Goal: Information Seeking & Learning: Learn about a topic

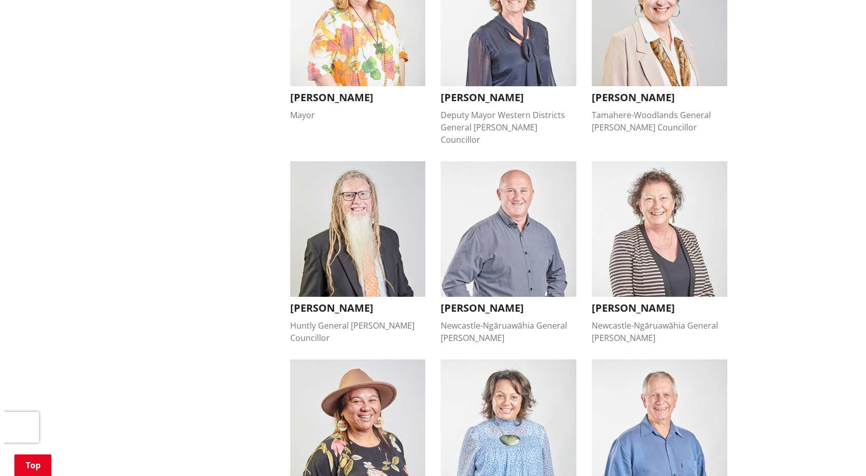
scroll to position [359, 0]
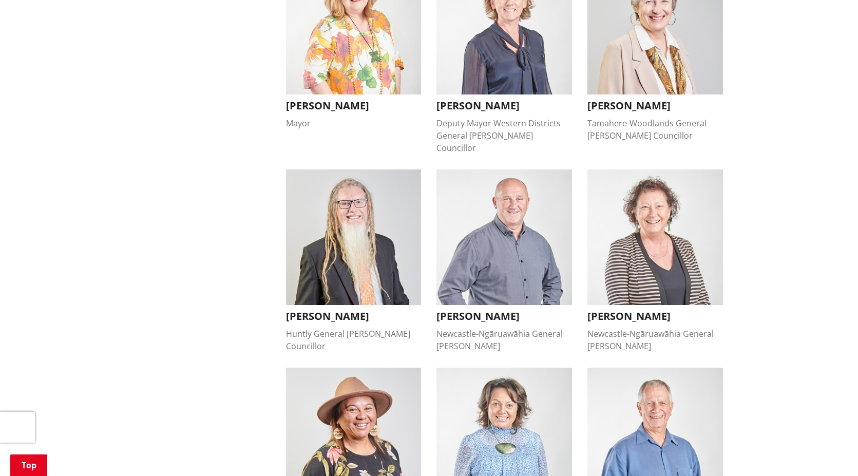
click at [514, 225] on img "button" at bounding box center [504, 237] width 136 height 136
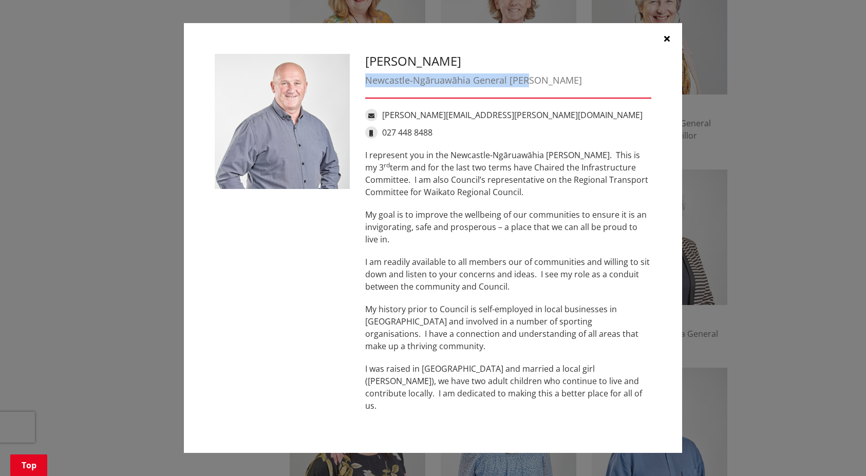
drag, startPoint x: 530, startPoint y: 88, endPoint x: 363, endPoint y: 83, distance: 166.4
click at [363, 83] on div "Eugene Patterson Newcastle-Ngāruawāhia General Ward eugene.patterson@waidc.govt…" at bounding box center [507, 238] width 301 height 369
copy div "Newcastle-Ngāruawāhia General Ward"
click at [516, 268] on p "I am readily available to all members our of communities and willing to sit dow…" at bounding box center [508, 274] width 286 height 37
click at [365, 161] on div "Eugene Patterson Newcastle-Ngāruawāhia General Ward eugene.patterson@waidc.govt…" at bounding box center [507, 238] width 301 height 369
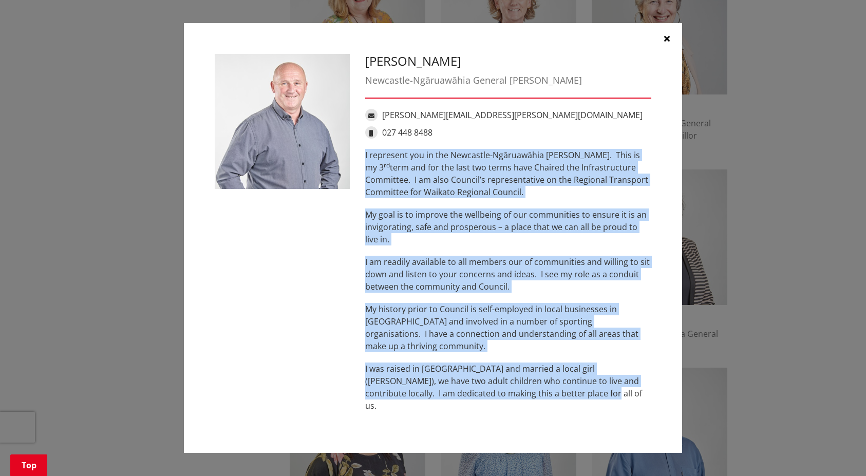
drag, startPoint x: 364, startPoint y: 159, endPoint x: 587, endPoint y: 402, distance: 329.6
click at [587, 402] on div "Eugene Patterson Newcastle-Ngāruawāhia General Ward eugene.patterson@waidc.govt…" at bounding box center [507, 238] width 301 height 369
copy div "I represent you in the Newcastle-Ngāruawāhia Ward. This is my 3 rd term and for…"
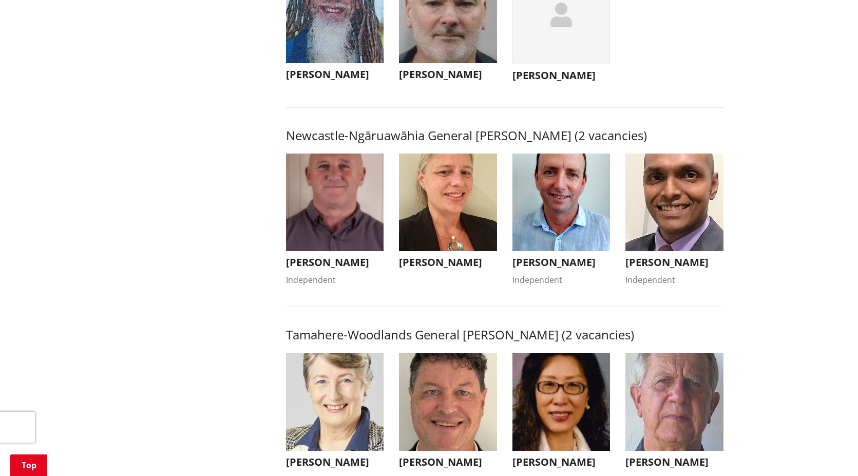
scroll to position [821, 0]
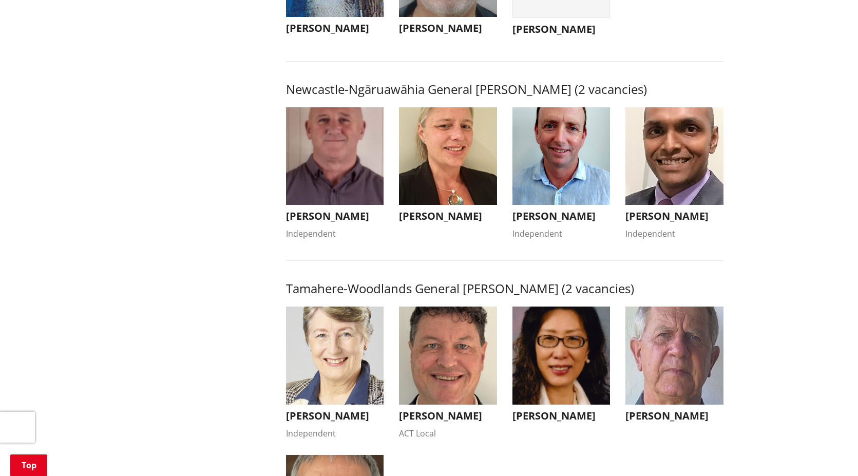
click at [360, 159] on img "button" at bounding box center [335, 156] width 98 height 98
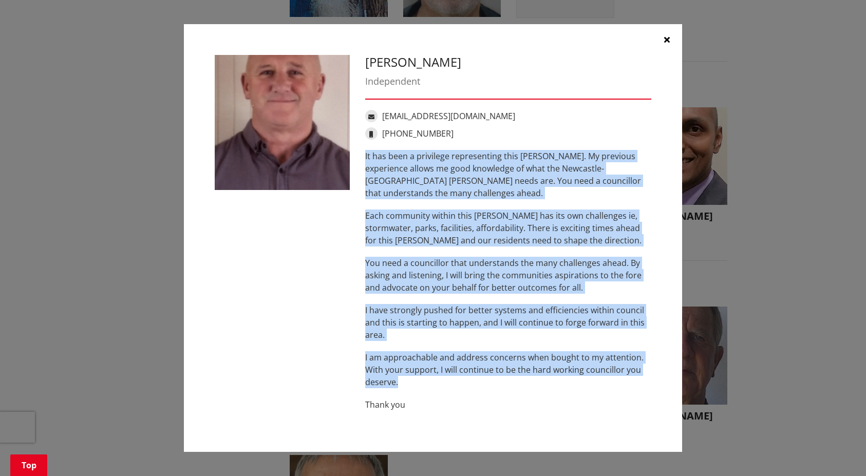
drag, startPoint x: 365, startPoint y: 155, endPoint x: 458, endPoint y: 383, distance: 247.0
click at [458, 383] on div "Eugene Patterson Independent ecpatterson@xtra.co.nz +64 27 448 8488 It has been…" at bounding box center [507, 238] width 301 height 367
copy div "It has been a privilege representing this ward. My previous experience allows m…"
click at [668, 37] on icon "button" at bounding box center [667, 39] width 6 height 8
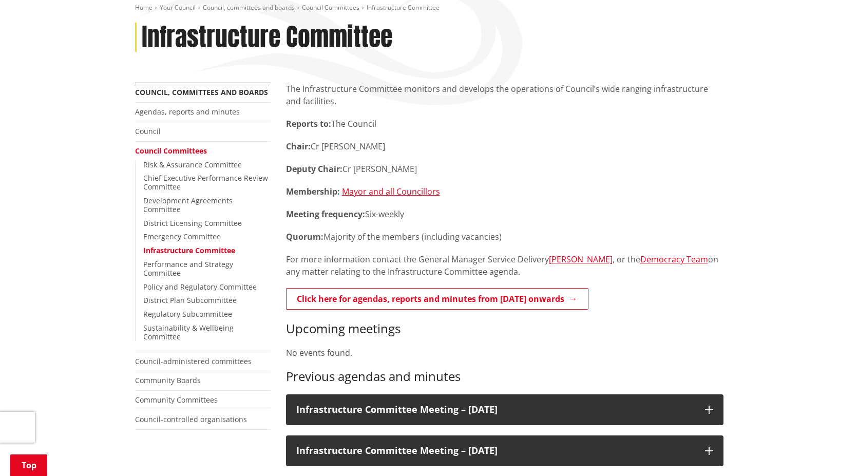
scroll to position [154, 0]
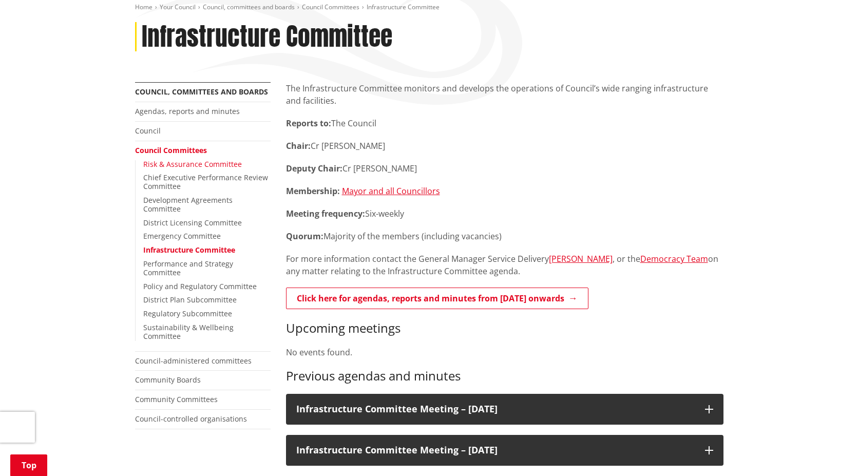
click at [193, 162] on link "Risk & Assurance Committee" at bounding box center [192, 164] width 99 height 10
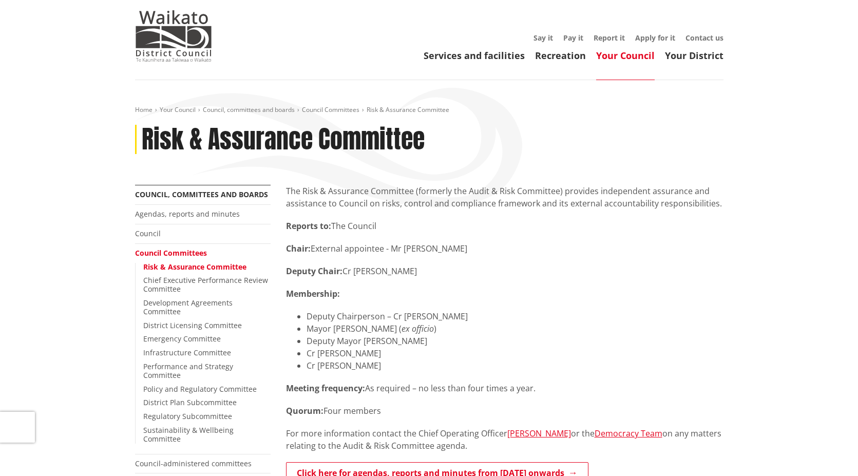
scroll to position [103, 0]
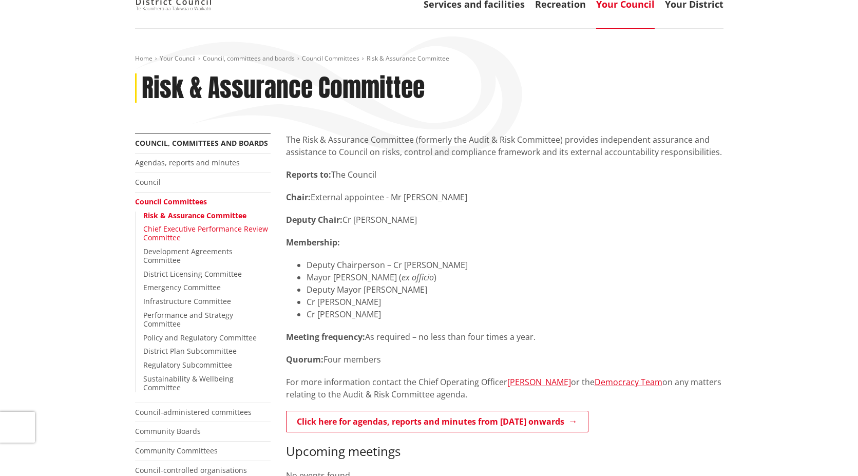
click at [169, 235] on link "Chief Executive Performance Review Committee" at bounding box center [205, 233] width 125 height 18
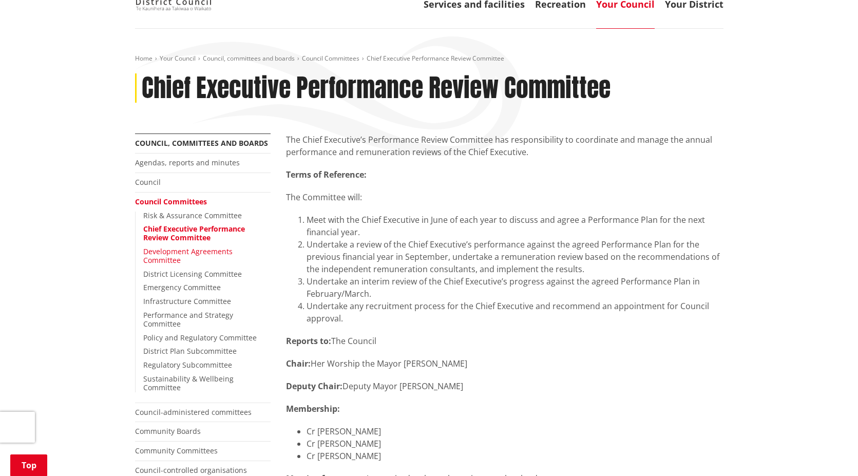
scroll to position [154, 0]
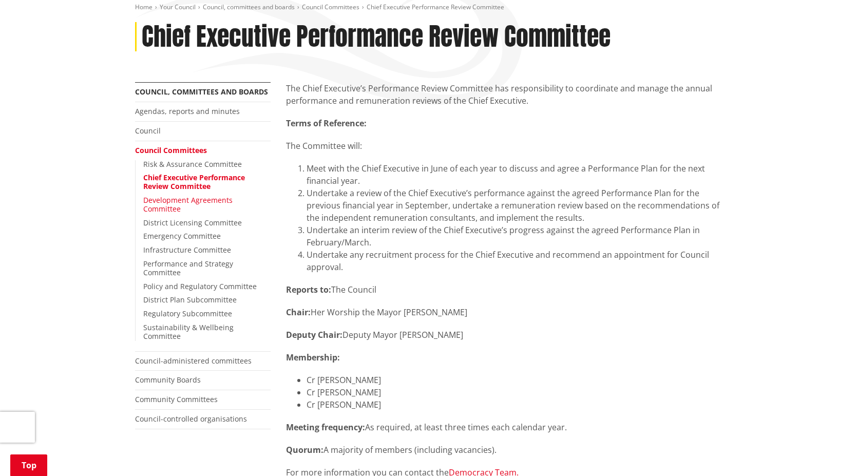
click at [187, 200] on link "Development Agreements Committee" at bounding box center [187, 204] width 89 height 18
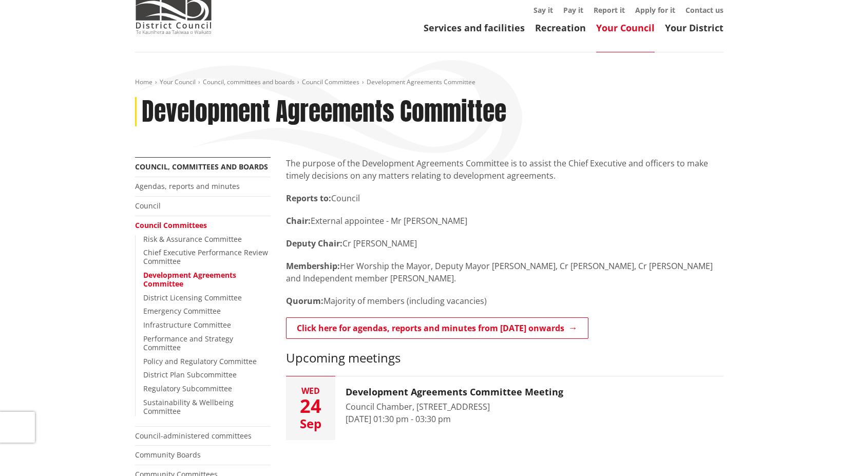
scroll to position [103, 0]
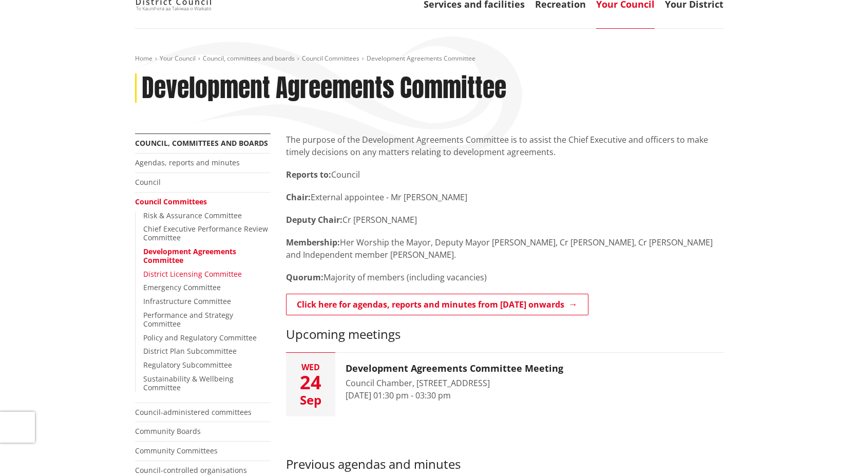
click at [181, 272] on link "District Licensing Committee" at bounding box center [192, 274] width 99 height 10
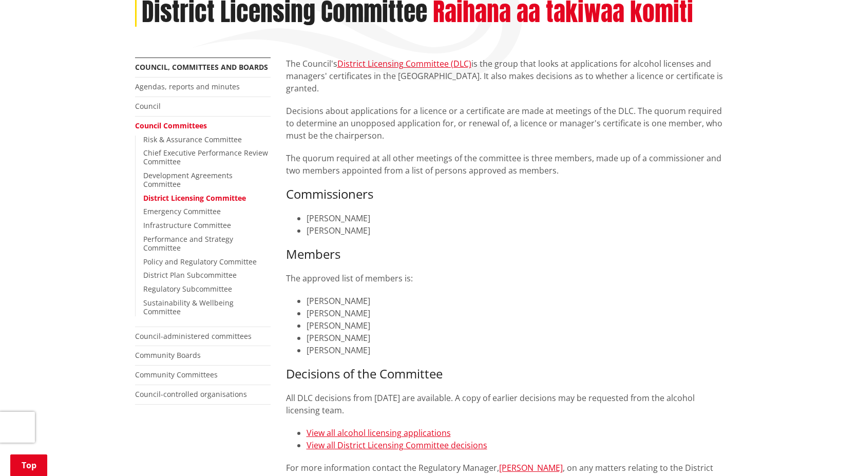
scroll to position [205, 0]
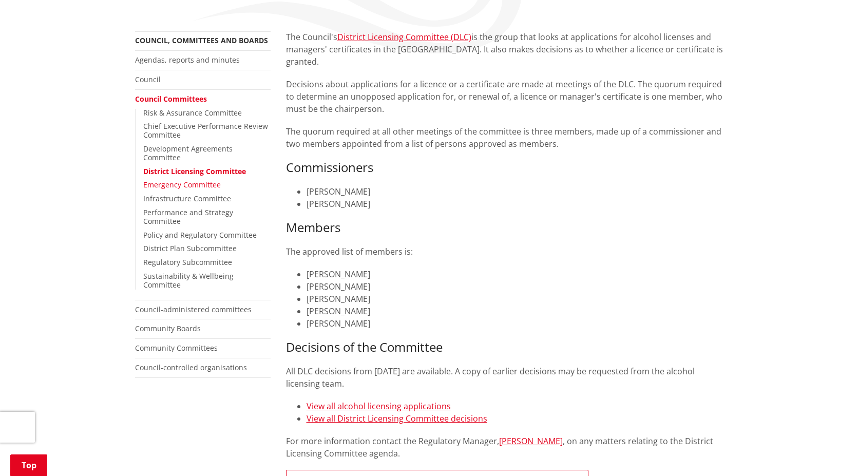
click at [182, 180] on link "Emergency Committee" at bounding box center [182, 185] width 78 height 10
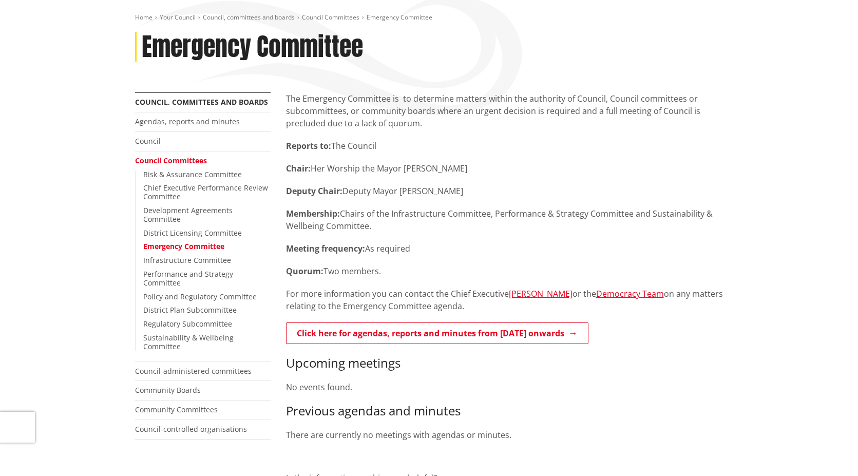
scroll to position [205, 0]
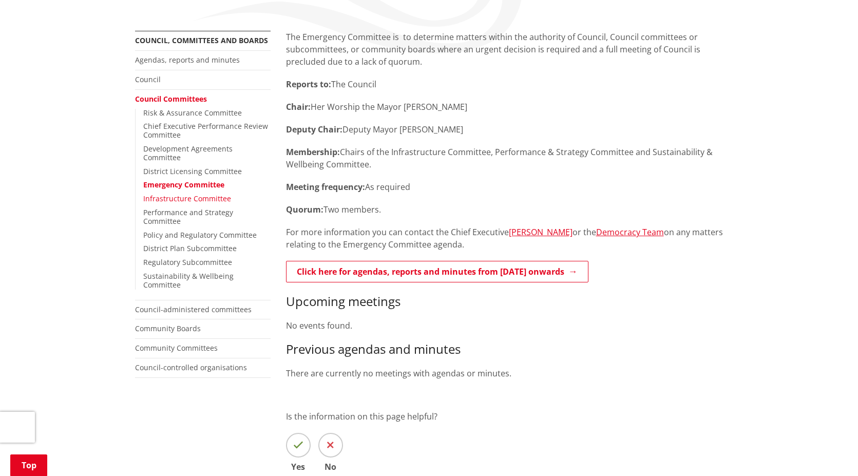
click at [187, 194] on link "Infrastructure Committee" at bounding box center [187, 199] width 88 height 10
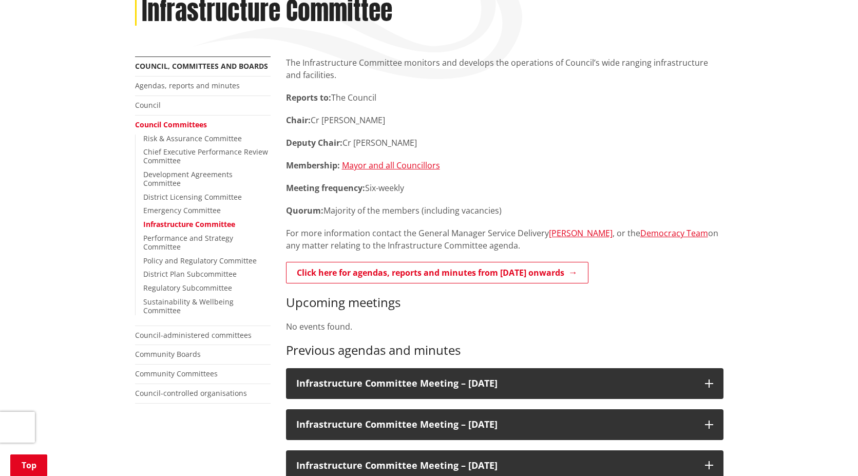
scroll to position [257, 0]
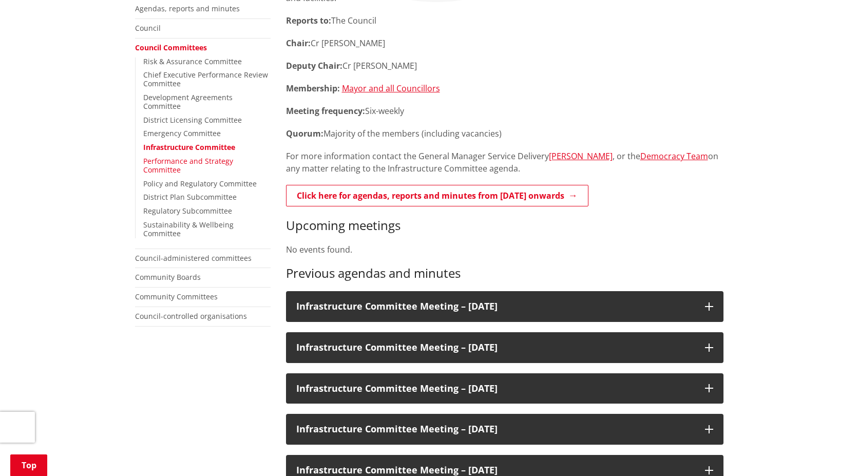
click at [184, 156] on link "Performance and Strategy Committee" at bounding box center [188, 165] width 90 height 18
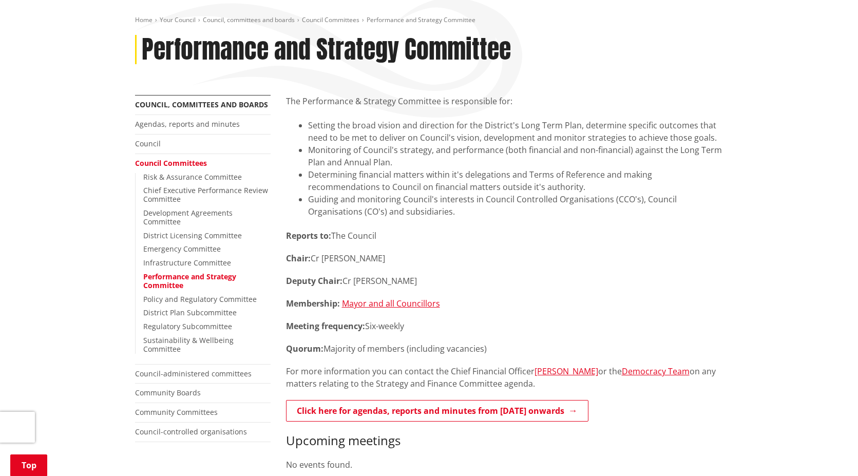
scroll to position [257, 0]
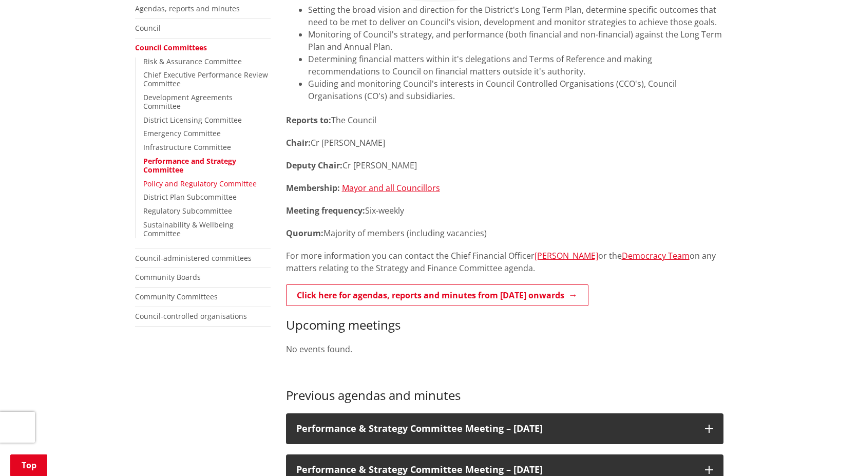
click at [185, 179] on link "Policy and Regulatory Committee" at bounding box center [199, 184] width 113 height 10
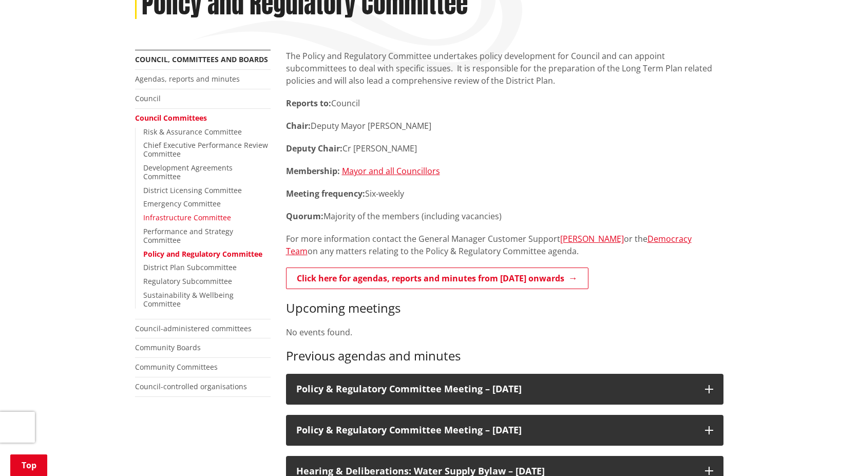
scroll to position [205, 0]
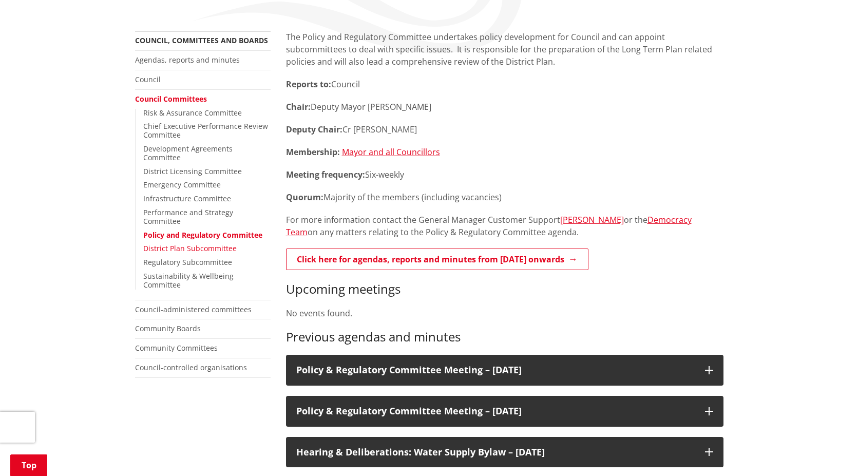
click at [189, 243] on link "District Plan Subcommittee" at bounding box center [189, 248] width 93 height 10
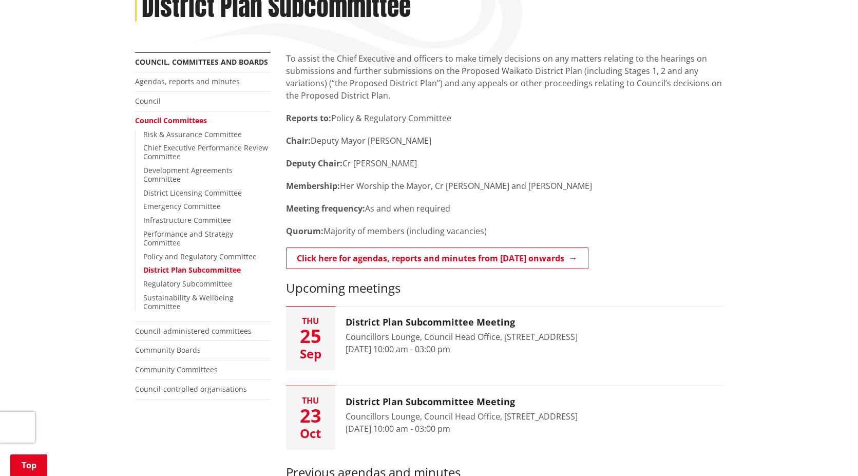
scroll to position [205, 0]
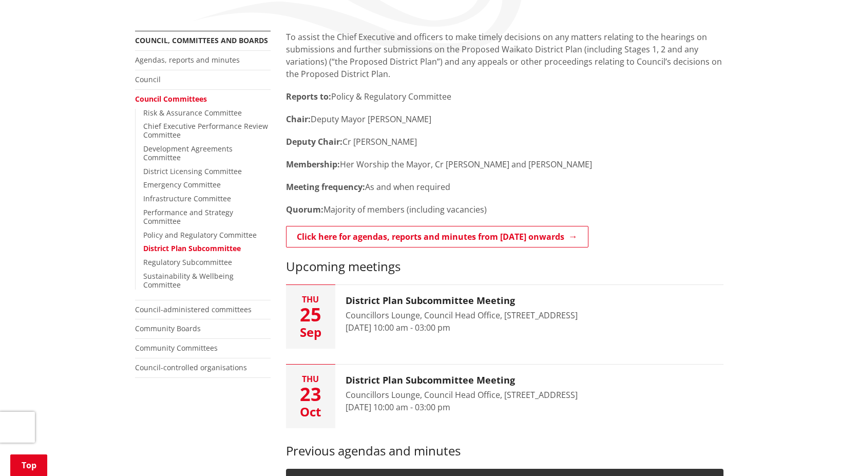
click at [193, 238] on ul "Risk & Assurance Committee Chief Executive Performance Review Committee Develop…" at bounding box center [203, 199] width 136 height 181
click at [188, 257] on link "Regulatory Subcommittee" at bounding box center [187, 262] width 89 height 10
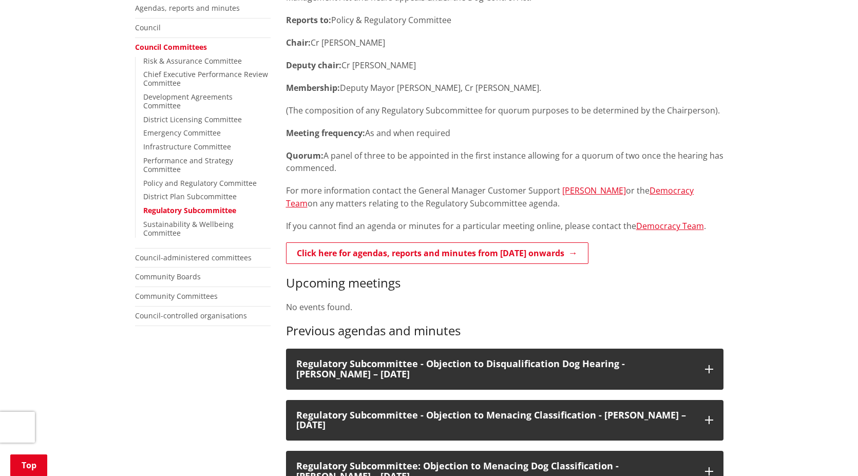
scroll to position [257, 0]
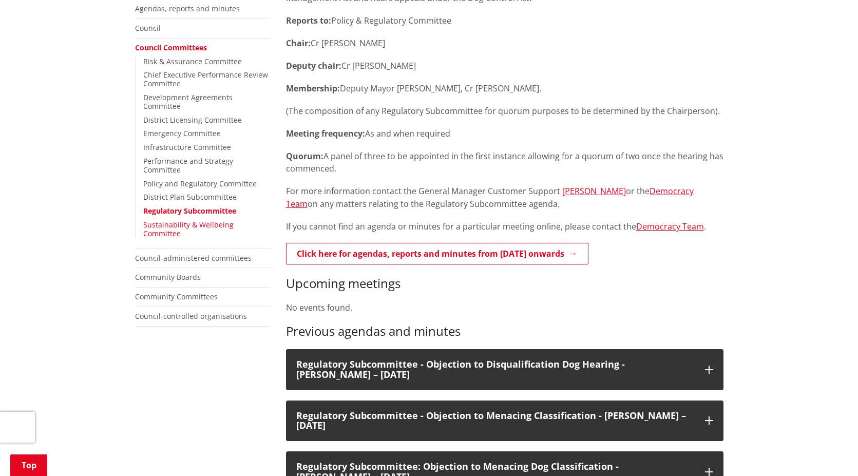
click at [186, 220] on link "Sustainability & Wellbeing Committee" at bounding box center [188, 229] width 90 height 18
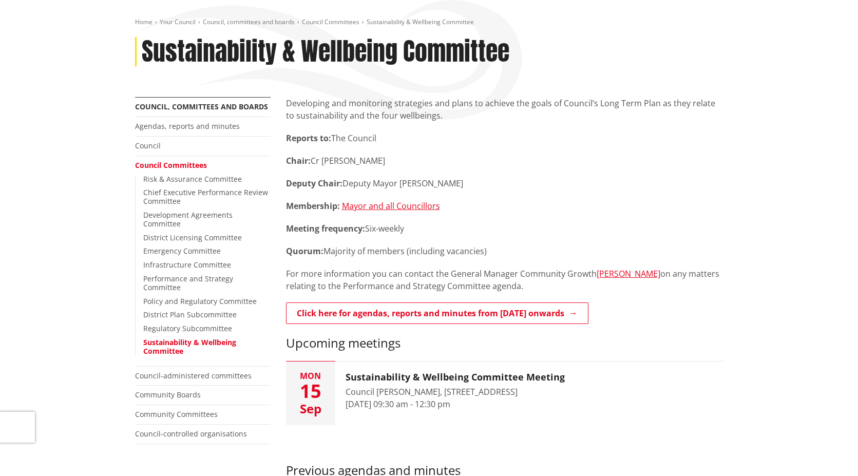
scroll to position [154, 0]
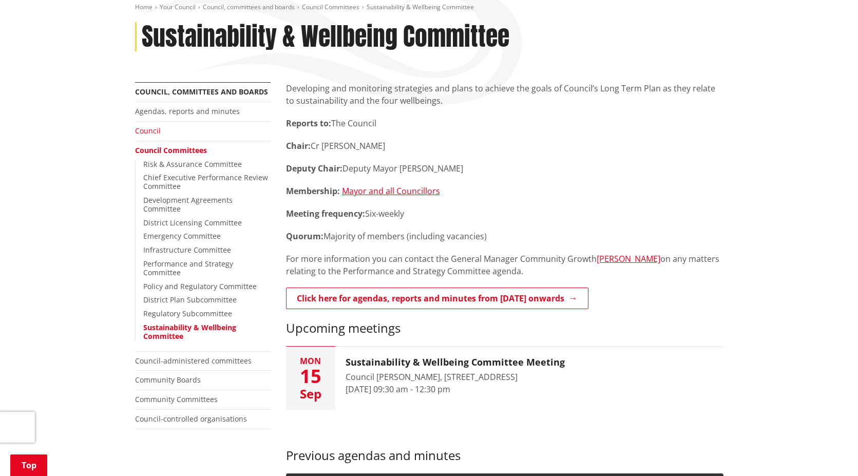
click at [151, 131] on link "Council" at bounding box center [148, 131] width 26 height 10
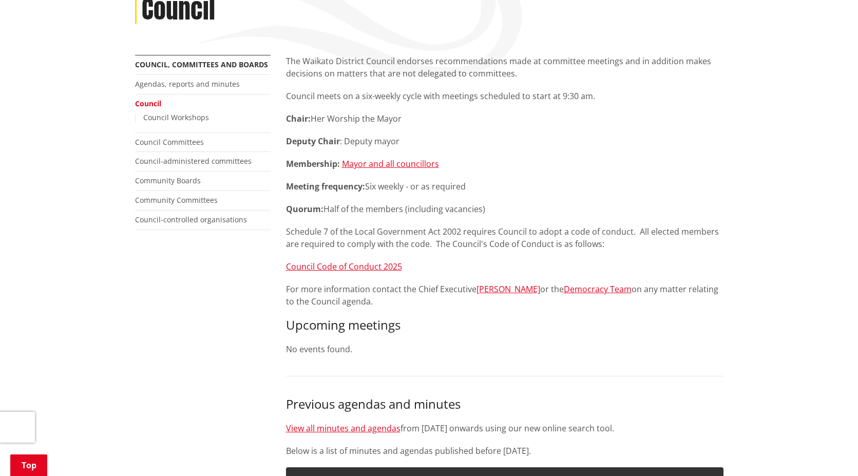
scroll to position [154, 0]
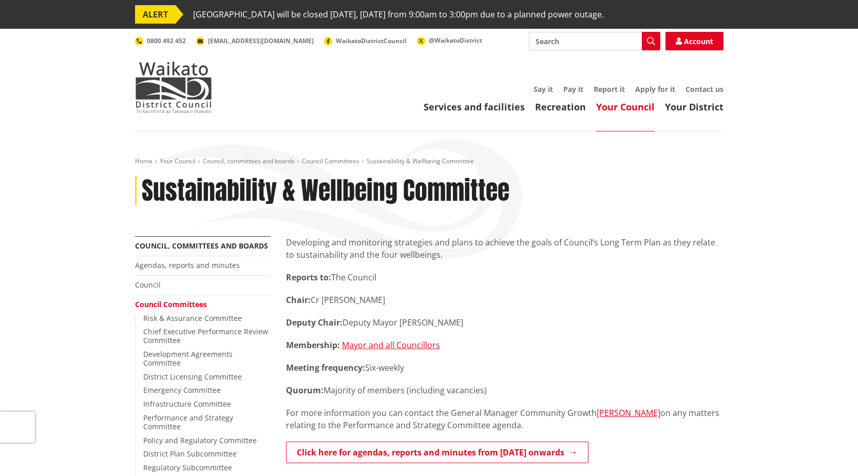
scroll to position [154, 0]
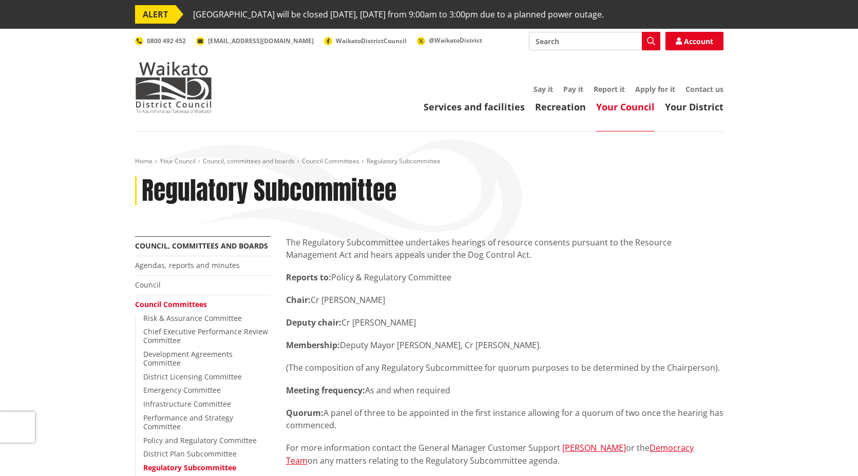
scroll to position [257, 0]
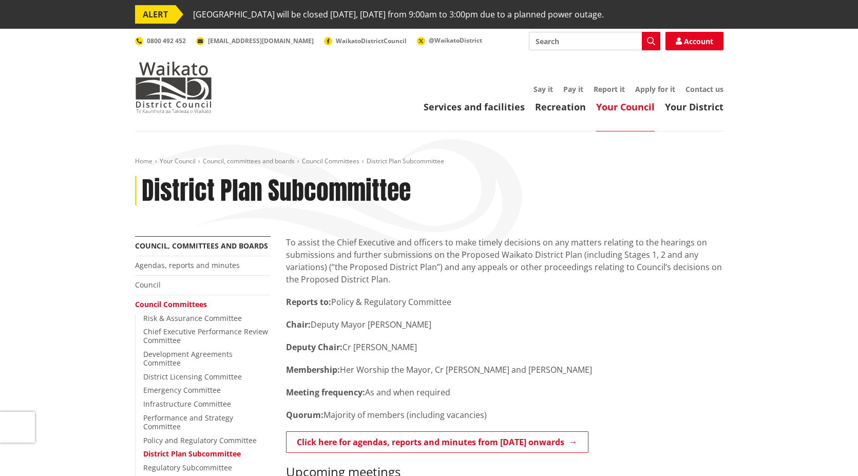
scroll to position [205, 0]
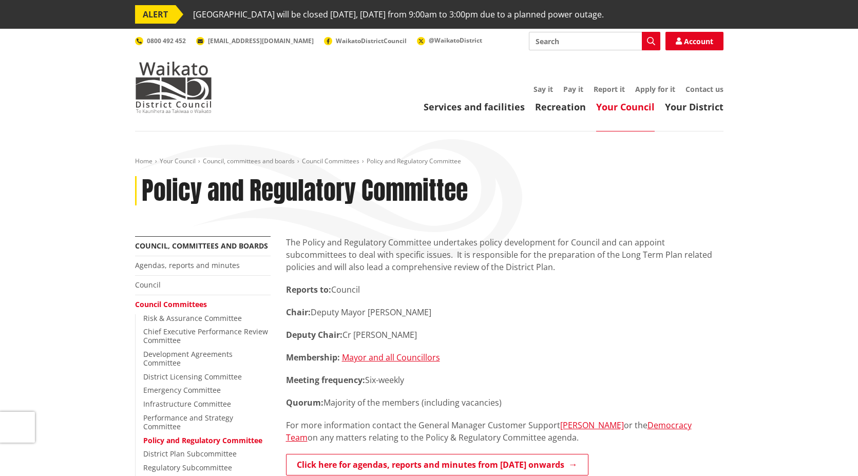
scroll to position [205, 0]
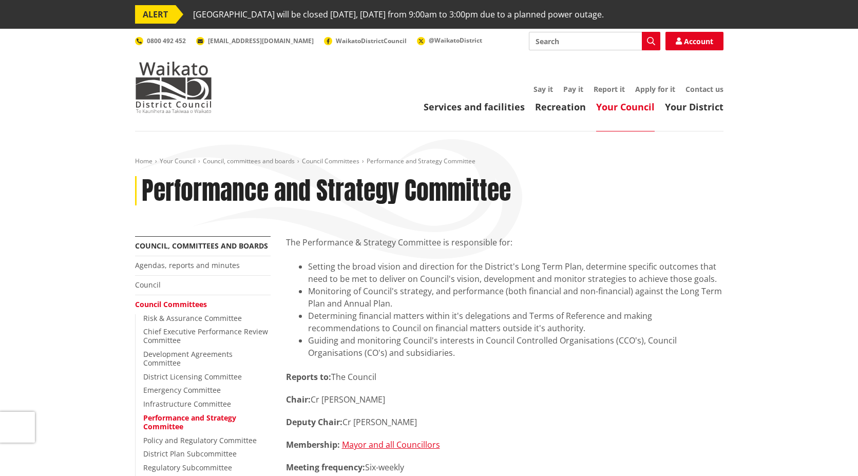
scroll to position [257, 0]
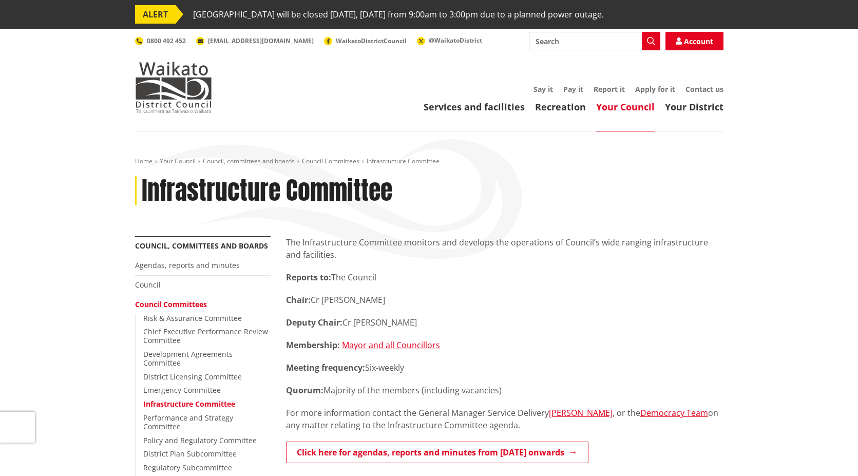
scroll to position [257, 0]
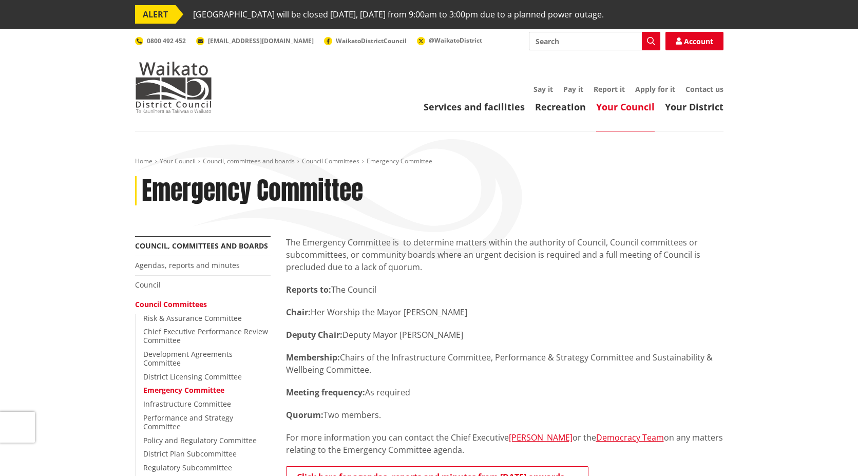
scroll to position [205, 0]
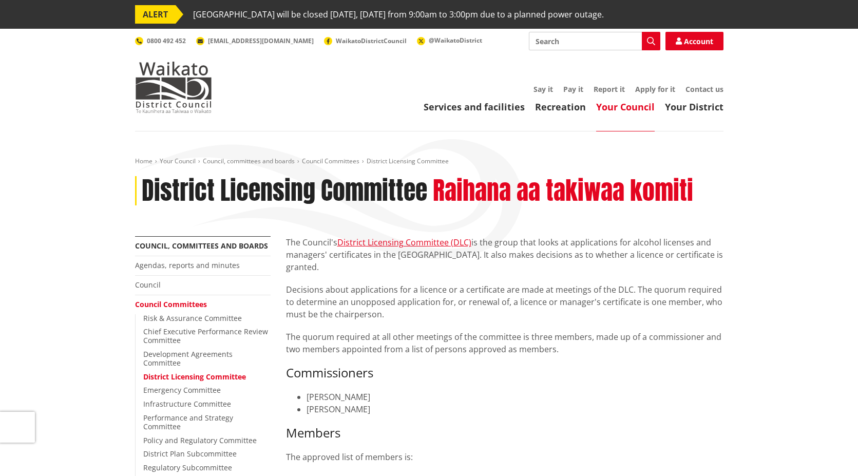
scroll to position [205, 0]
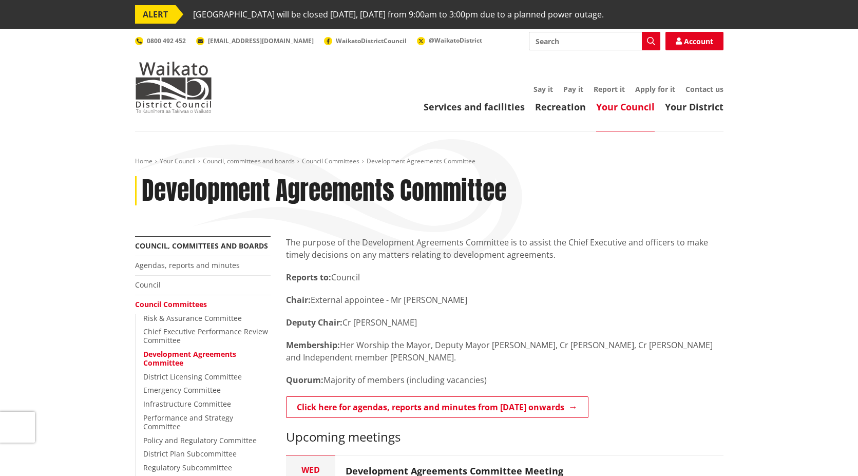
scroll to position [103, 0]
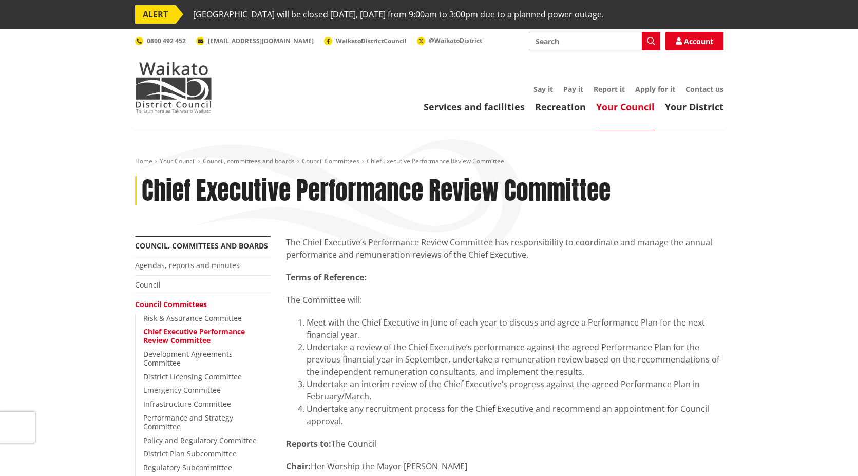
scroll to position [154, 0]
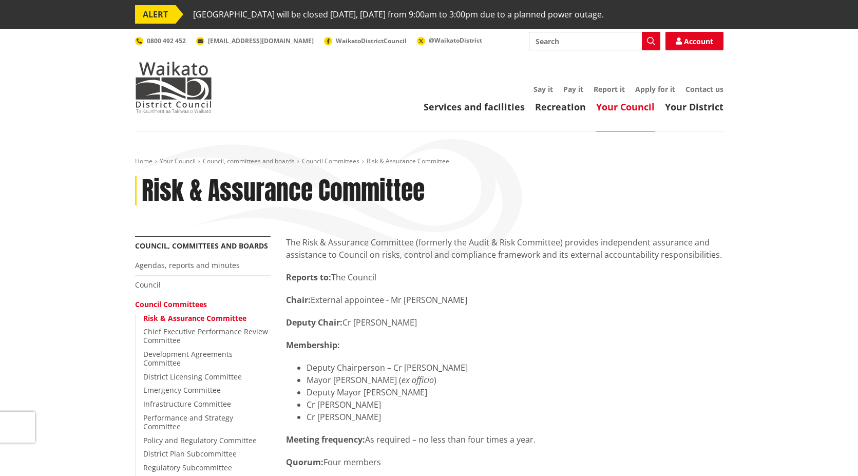
scroll to position [103, 0]
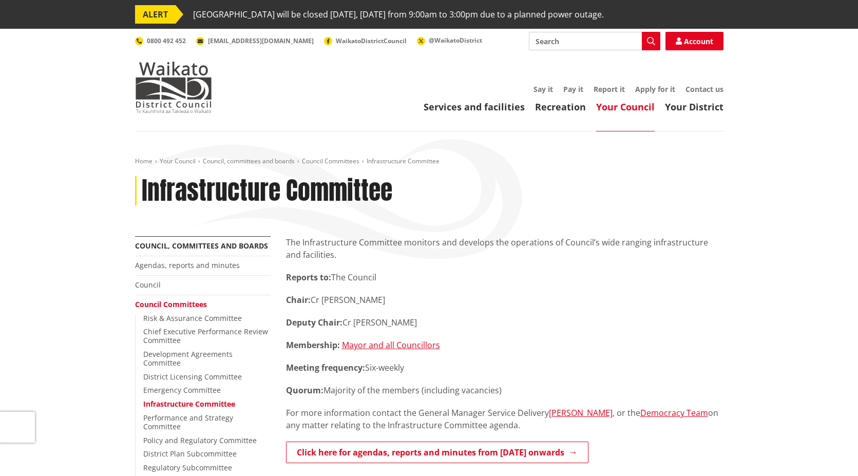
scroll to position [154, 0]
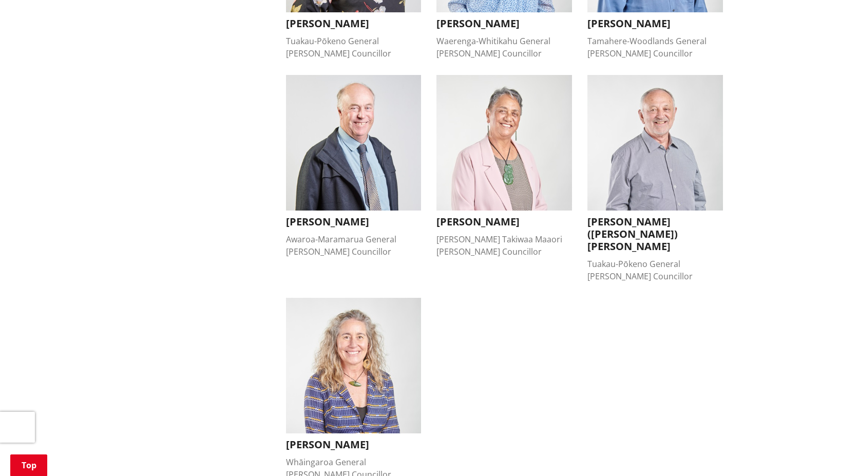
scroll to position [924, 0]
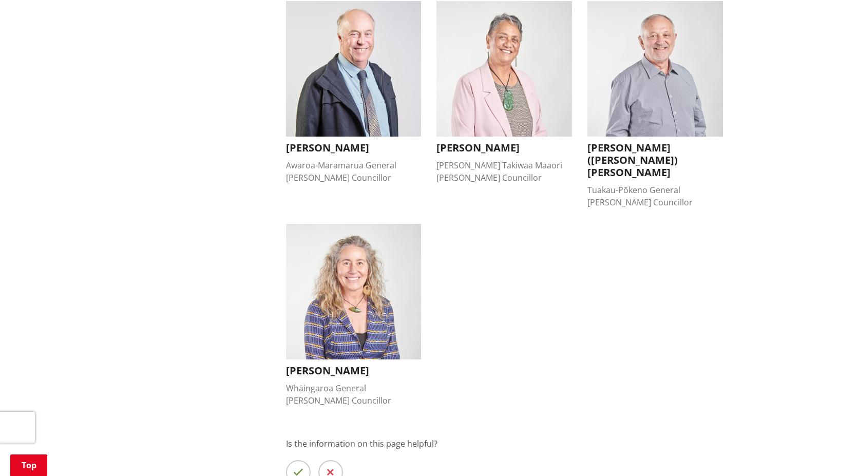
click at [368, 225] on img "button" at bounding box center [354, 292] width 136 height 136
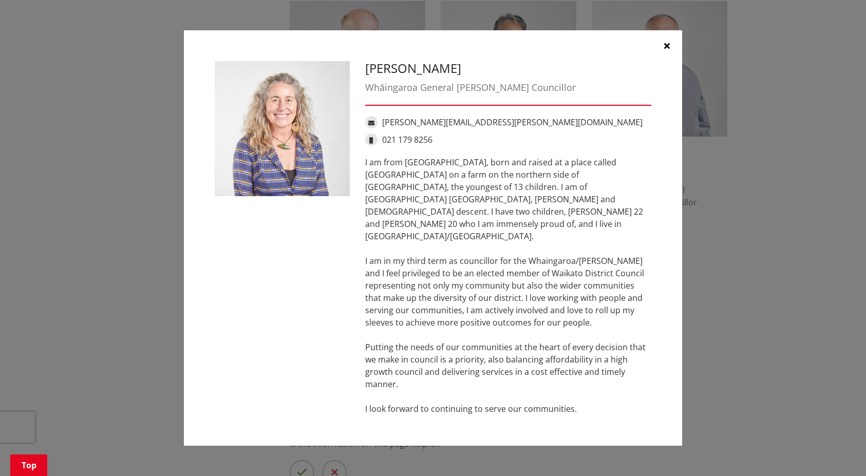
click at [413, 198] on div "I am from Whaingaroa, born and raised at a place called Te Makaka on a farm on …" at bounding box center [508, 285] width 286 height 259
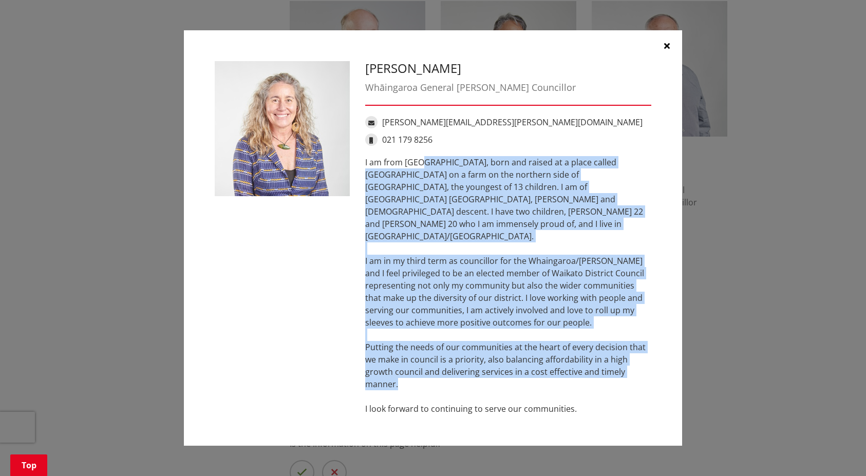
drag, startPoint x: 364, startPoint y: 171, endPoint x: 592, endPoint y: 367, distance: 300.4
click at [592, 367] on div "Lisa Thomson Whāingaroa General Ward Councillor lisa.thomson@waidc.govt.nz 021 …" at bounding box center [507, 238] width 301 height 354
copy div "I am from Whaingaroa, born and raised at a place called Te Makaka on a farm on …"
click at [669, 58] on button "button" at bounding box center [666, 45] width 31 height 31
